Goal: Register for event/course

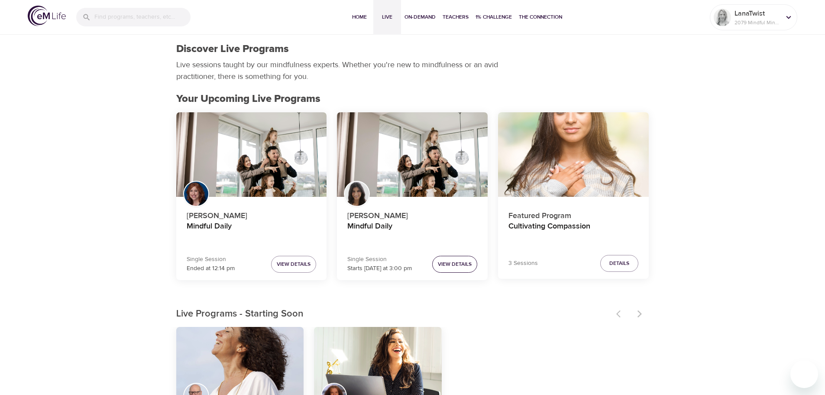
click at [452, 259] on span "View Details" at bounding box center [455, 263] width 34 height 9
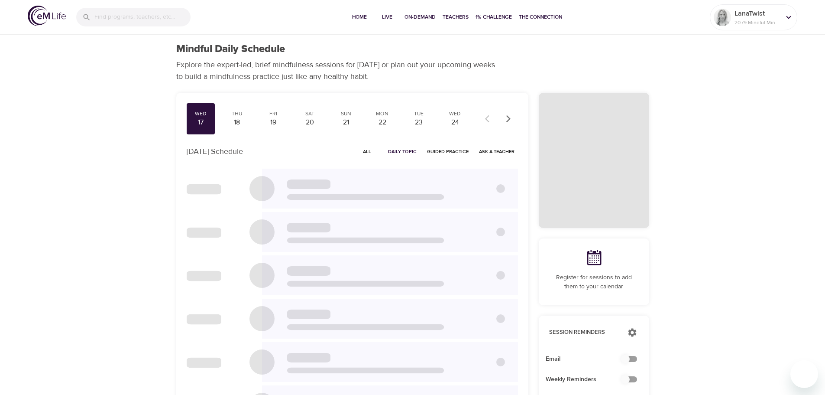
checkbox input "true"
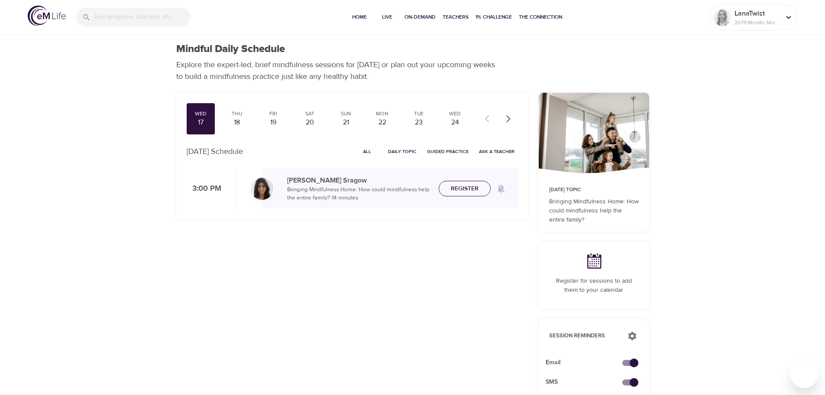
click at [463, 187] on span "Register" at bounding box center [465, 188] width 28 height 11
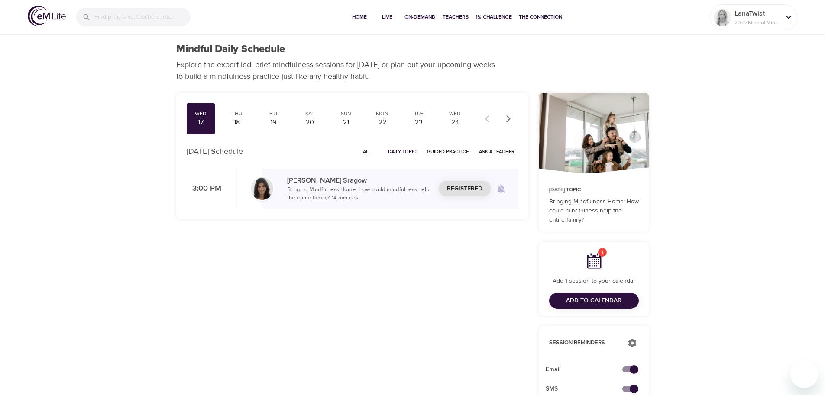
click at [590, 295] on button "Add to Calendar" at bounding box center [594, 300] width 90 height 16
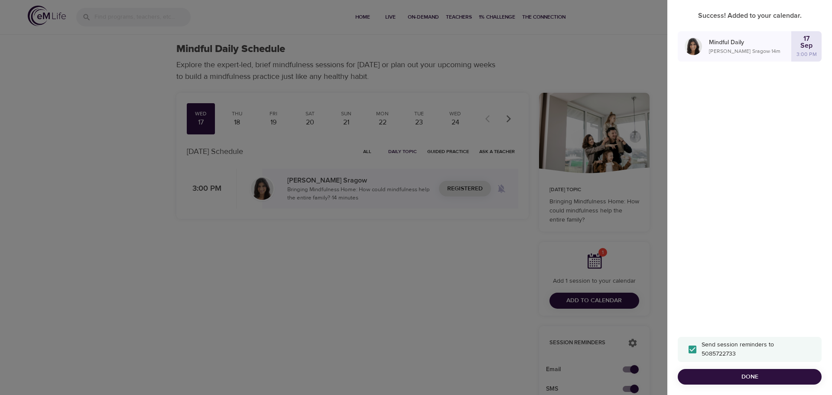
click at [690, 347] on input "Send session reminders to 5085722733" at bounding box center [692, 349] width 18 height 18
checkbox input "true"
checkbox input "false"
click at [734, 375] on span "Done" at bounding box center [749, 376] width 130 height 11
